Goal: Task Accomplishment & Management: Complete application form

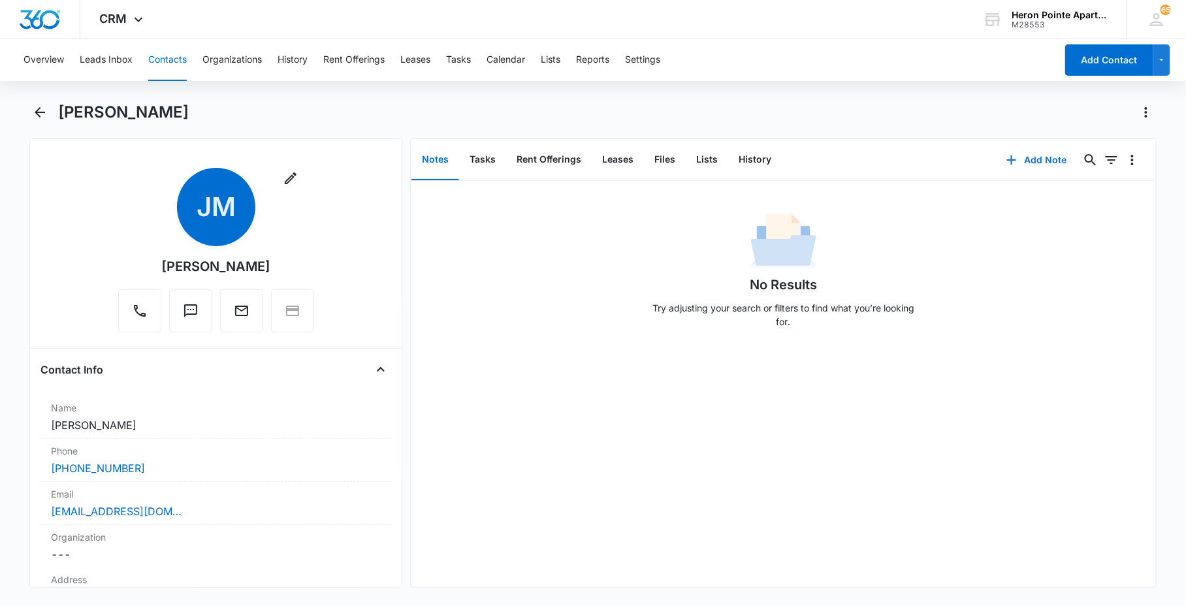
click at [167, 61] on button "Contacts" at bounding box center [167, 60] width 39 height 42
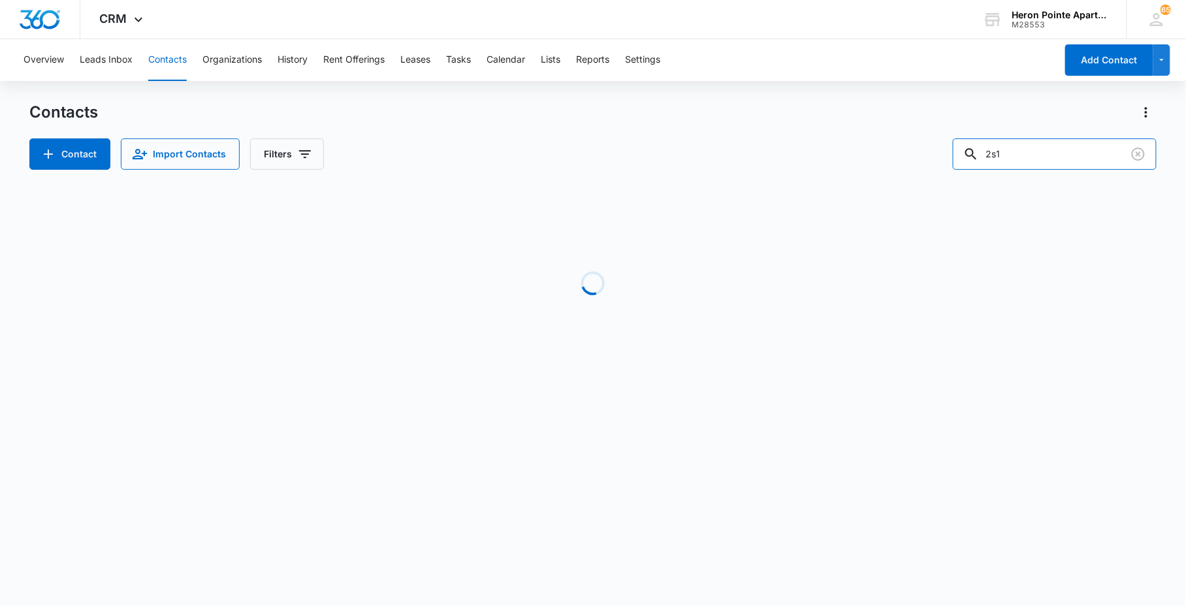
drag, startPoint x: 1052, startPoint y: 144, endPoint x: 465, endPoint y: 162, distance: 586.8
click at [789, 175] on div "Contacts Contact Import Contacts Filters 2s1 Loading No Results" at bounding box center [592, 249] width 1127 height 295
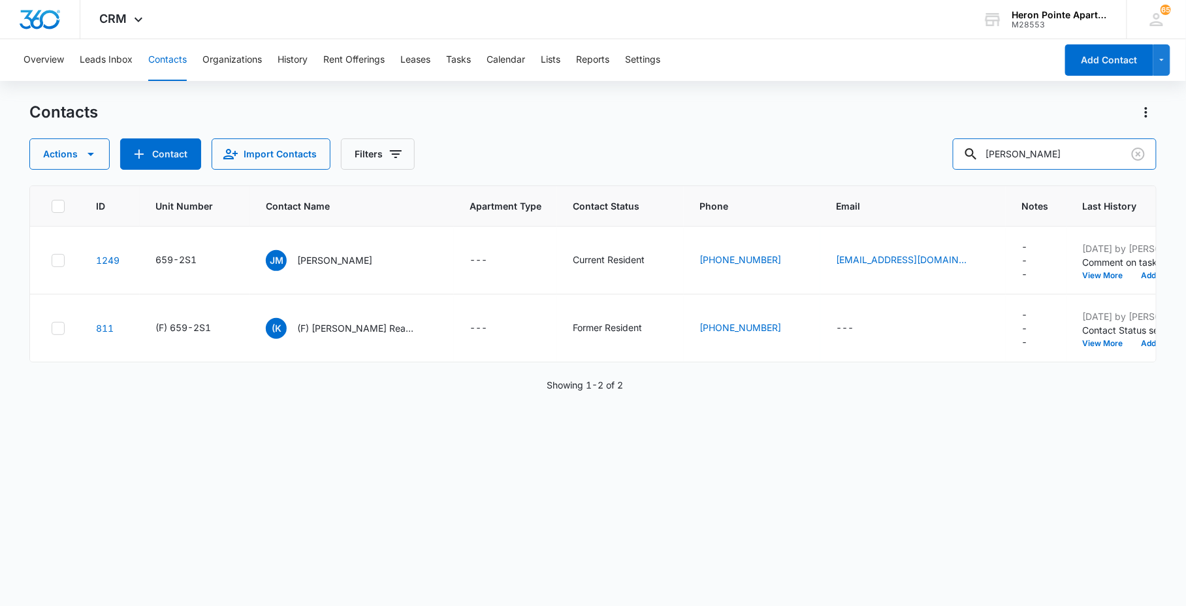
type input "[PERSON_NAME]"
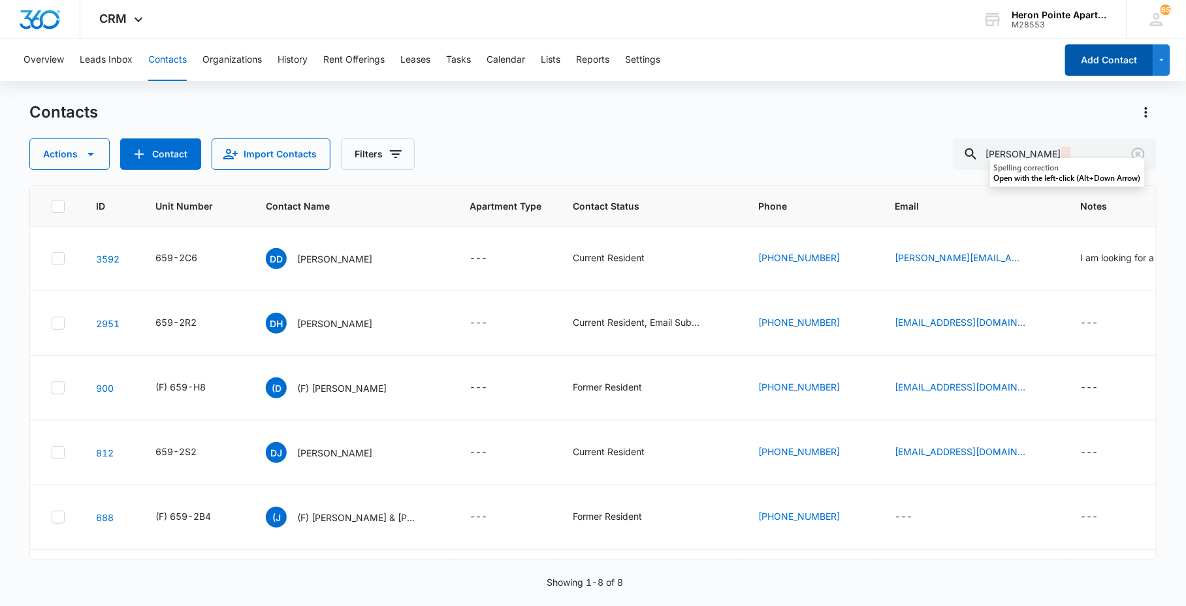
click at [1131, 59] on button "Add Contact" at bounding box center [1109, 59] width 88 height 31
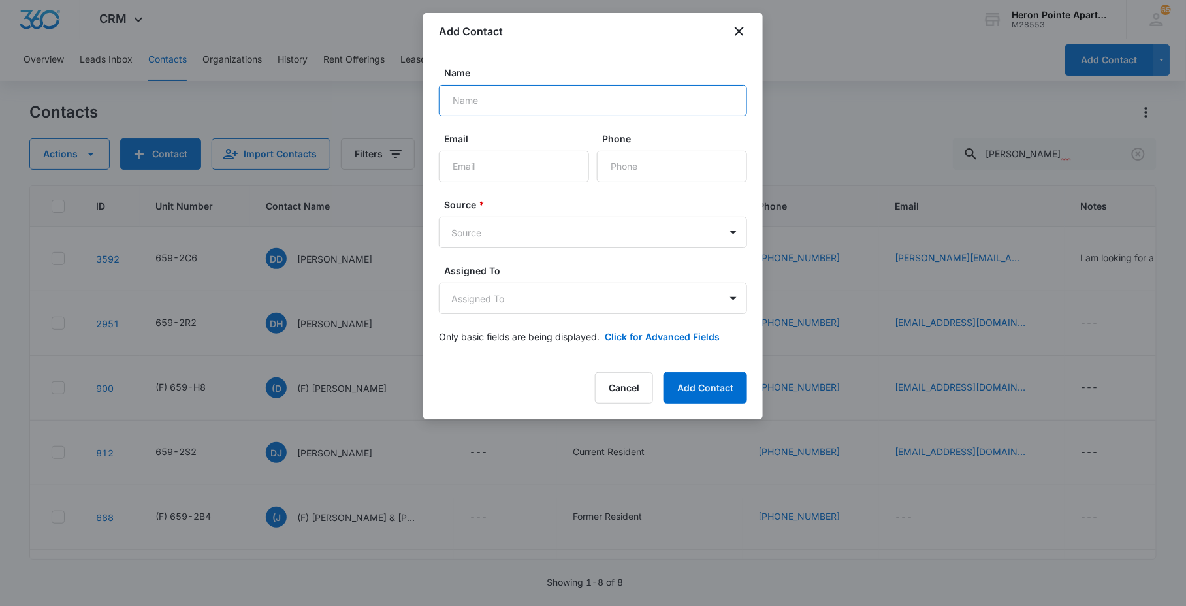
click at [520, 106] on input "Name" at bounding box center [593, 100] width 308 height 31
type input "[PERSON_NAME] & [PERSON_NAME]"
click at [511, 170] on input "Email" at bounding box center [514, 166] width 150 height 31
type input "[EMAIL_ADDRESS][DOMAIN_NAME]"
type input "[PHONE_NUMBER]"
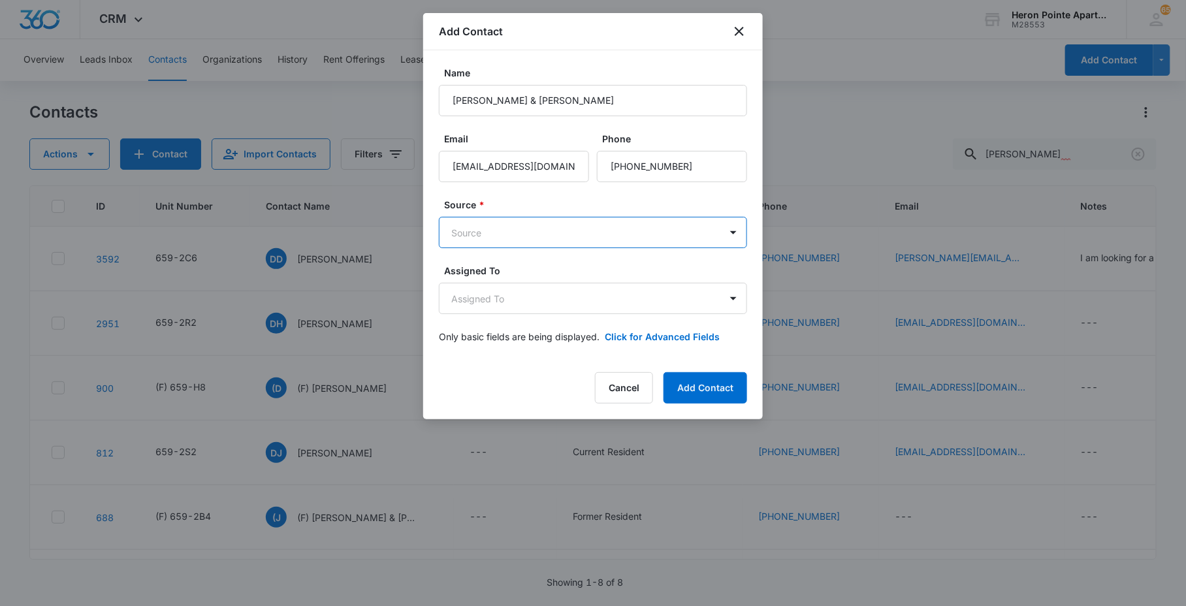
click at [551, 223] on body "CRM Apps Reputation Websites Forms CRM Email Social Content Ads Intelligence Fi…" at bounding box center [593, 303] width 1186 height 606
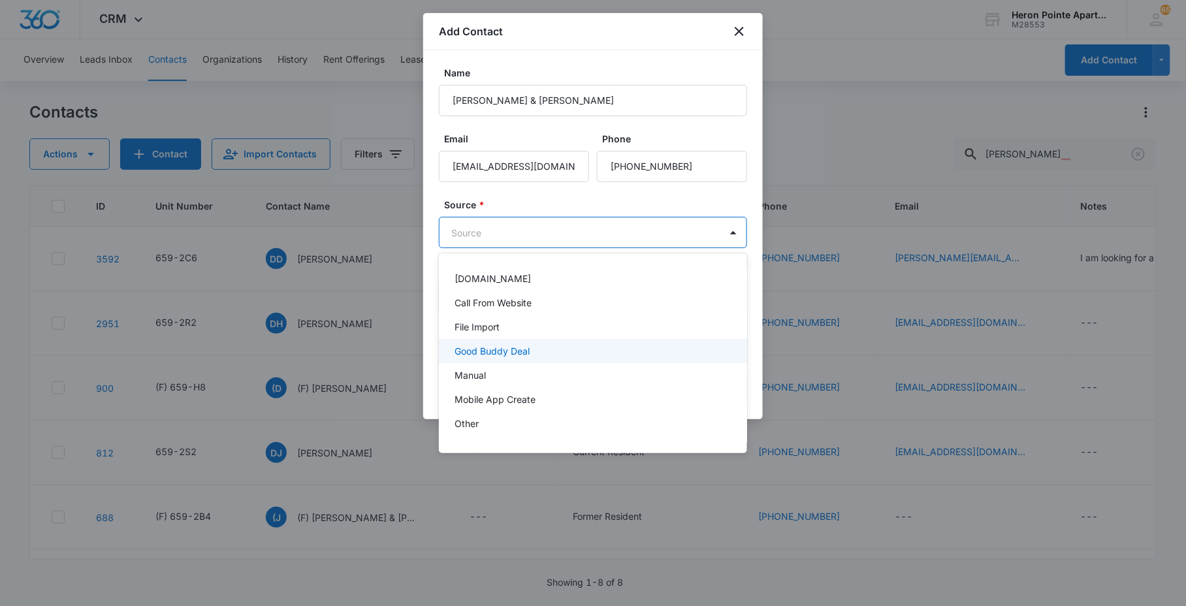
scroll to position [140, 0]
click at [541, 357] on div "Walk In / Tour" at bounding box center [592, 356] width 274 height 14
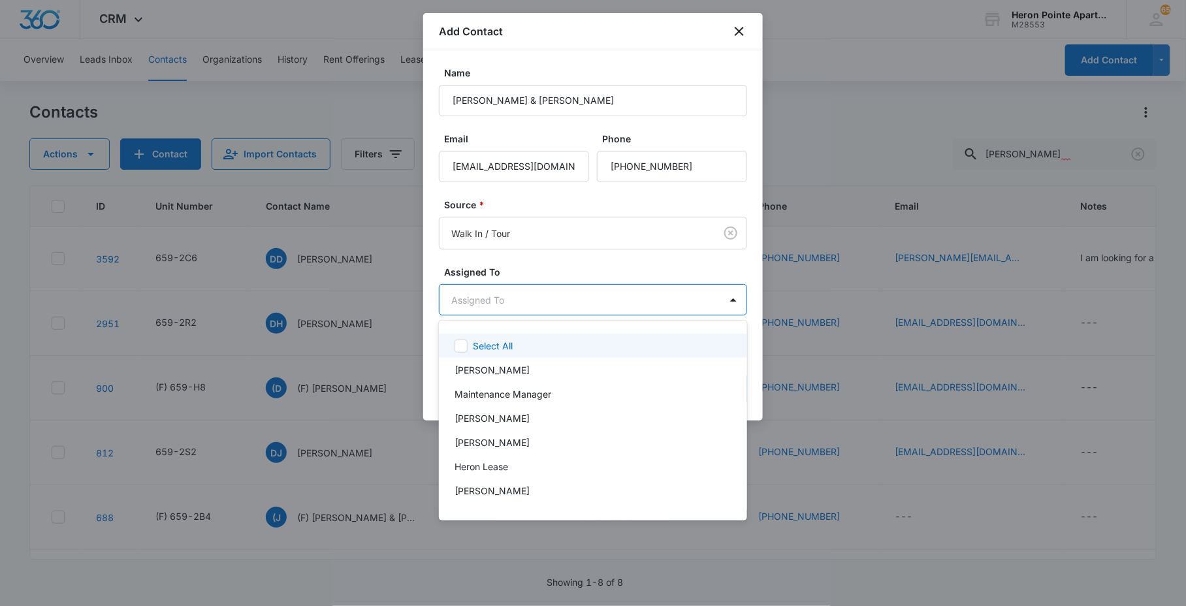
click at [524, 307] on body "CRM Apps Reputation Websites Forms CRM Email Social Content Ads Intelligence Fi…" at bounding box center [593, 303] width 1186 height 606
click at [559, 269] on div at bounding box center [593, 303] width 1186 height 606
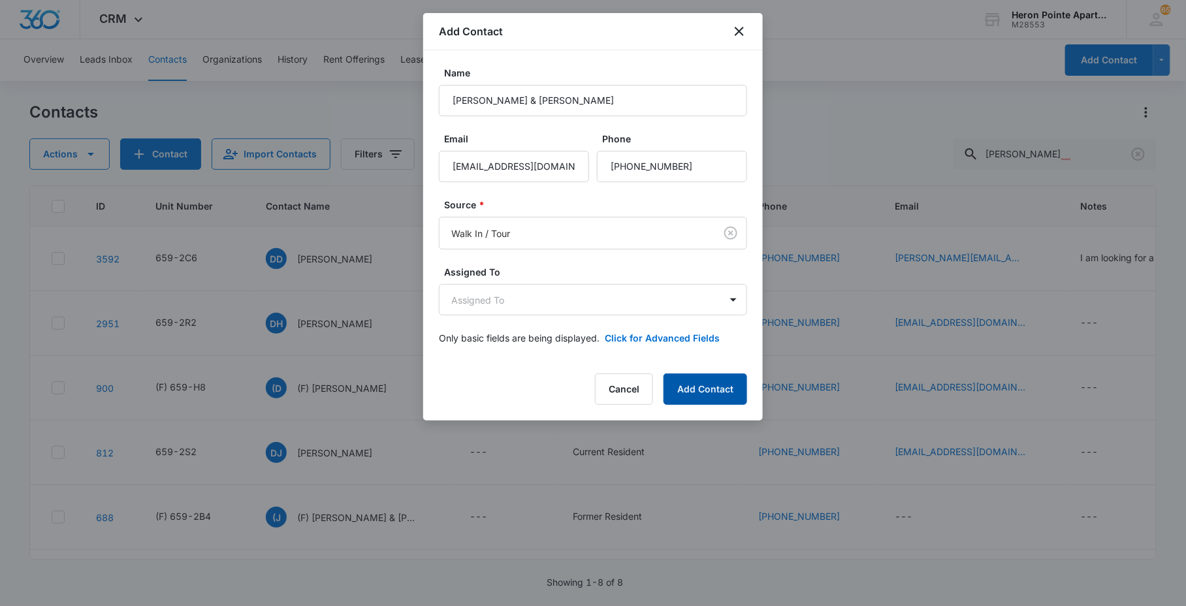
click at [717, 395] on button "Add Contact" at bounding box center [706, 389] width 84 height 31
